Goal: Task Accomplishment & Management: Use online tool/utility

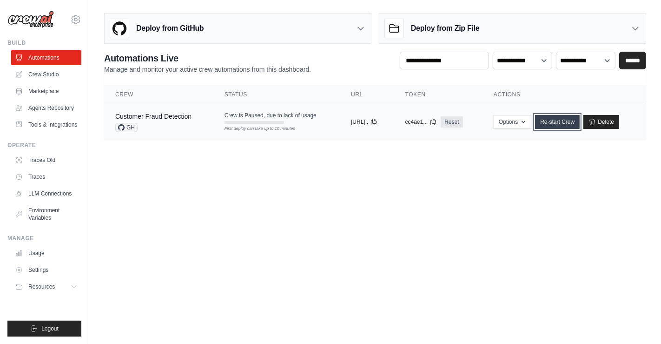
drag, startPoint x: 0, startPoint y: 0, endPoint x: 568, endPoint y: 120, distance: 580.7
click at [568, 120] on link "Re-start Crew" at bounding box center [557, 122] width 45 height 14
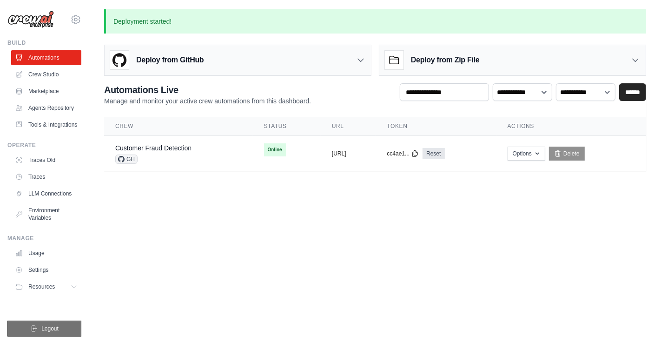
drag, startPoint x: 67, startPoint y: 325, endPoint x: 66, endPoint y: 331, distance: 5.7
click at [66, 331] on button "Logout" at bounding box center [44, 328] width 74 height 16
click at [69, 325] on button "Logout" at bounding box center [44, 328] width 74 height 16
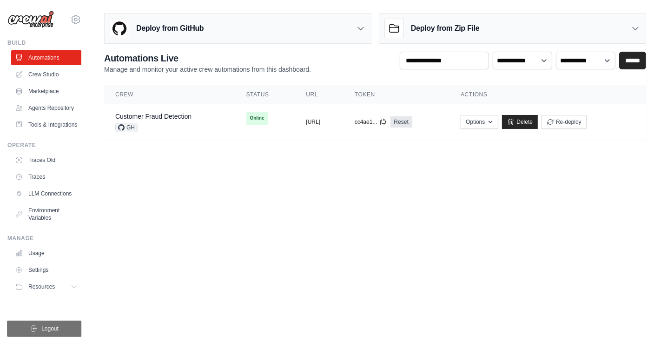
click at [25, 322] on button "Logout" at bounding box center [44, 328] width 74 height 16
